Goal: Find specific page/section: Find specific page/section

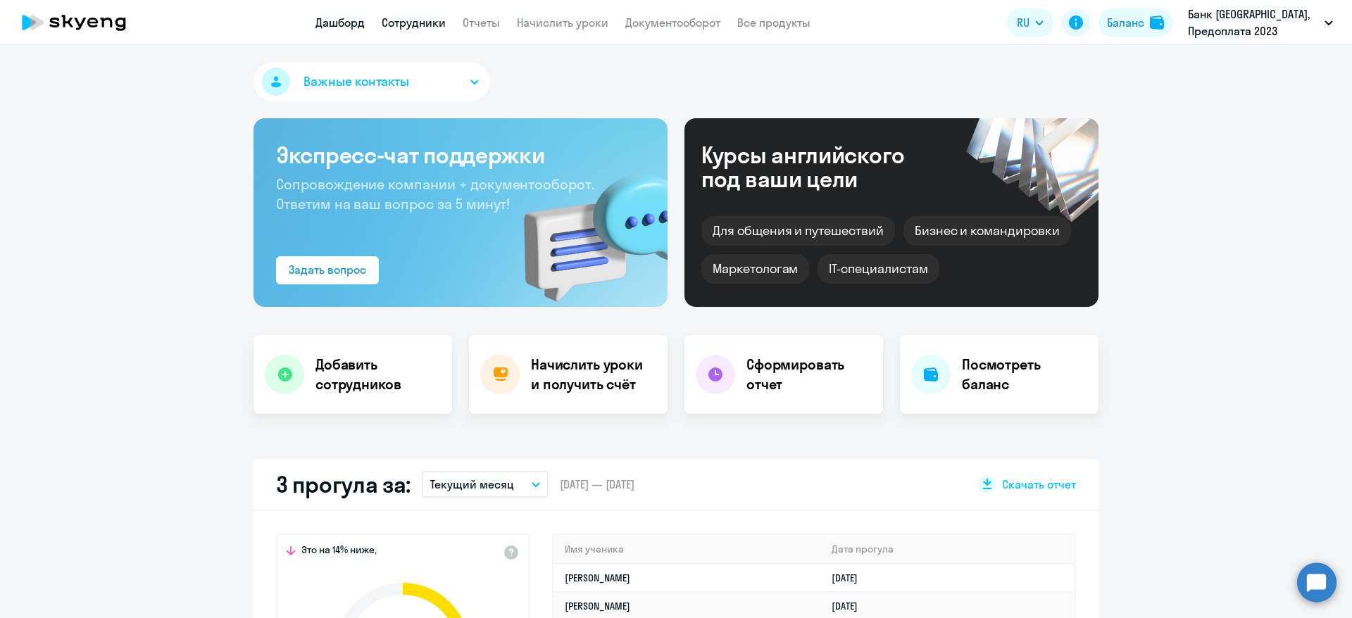
click at [418, 23] on link "Сотрудники" at bounding box center [414, 22] width 64 height 14
select select "30"
